Goal: Task Accomplishment & Management: Use online tool/utility

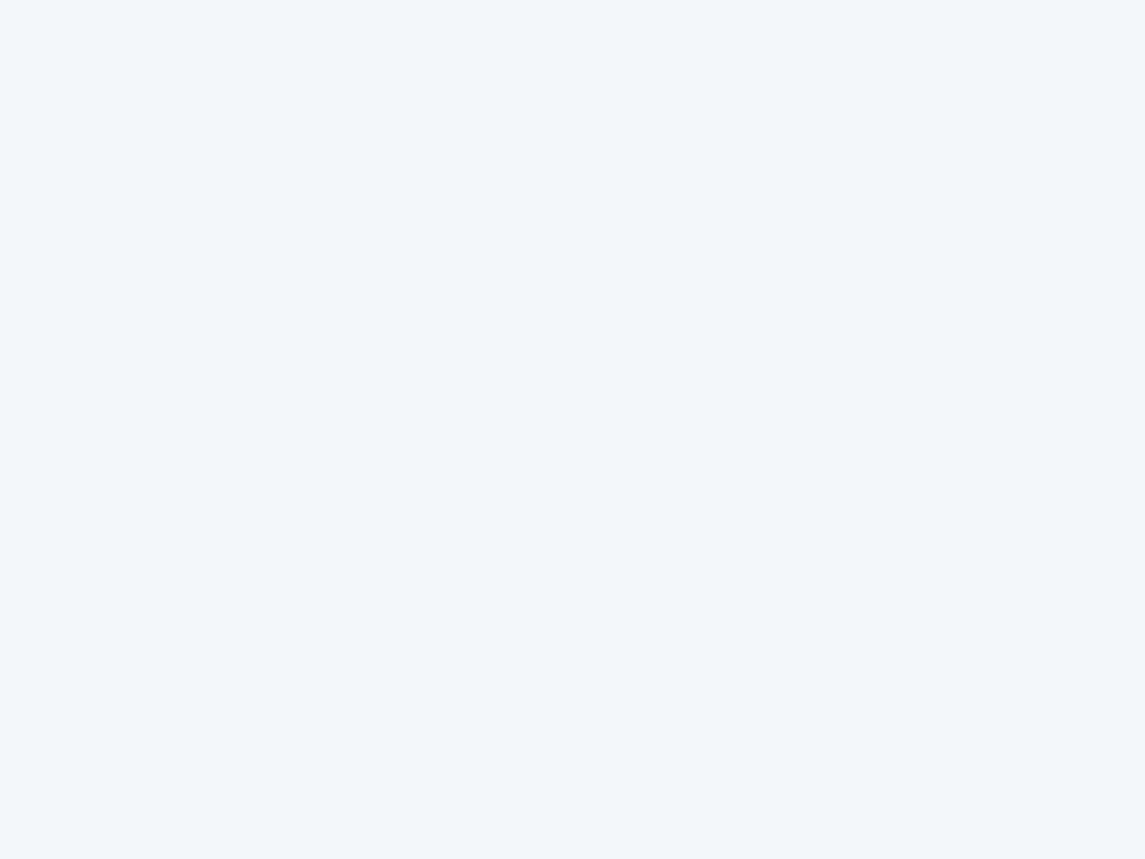
click at [572, 429] on div at bounding box center [572, 429] width 1145 height 859
